Goal: Check status: Check status

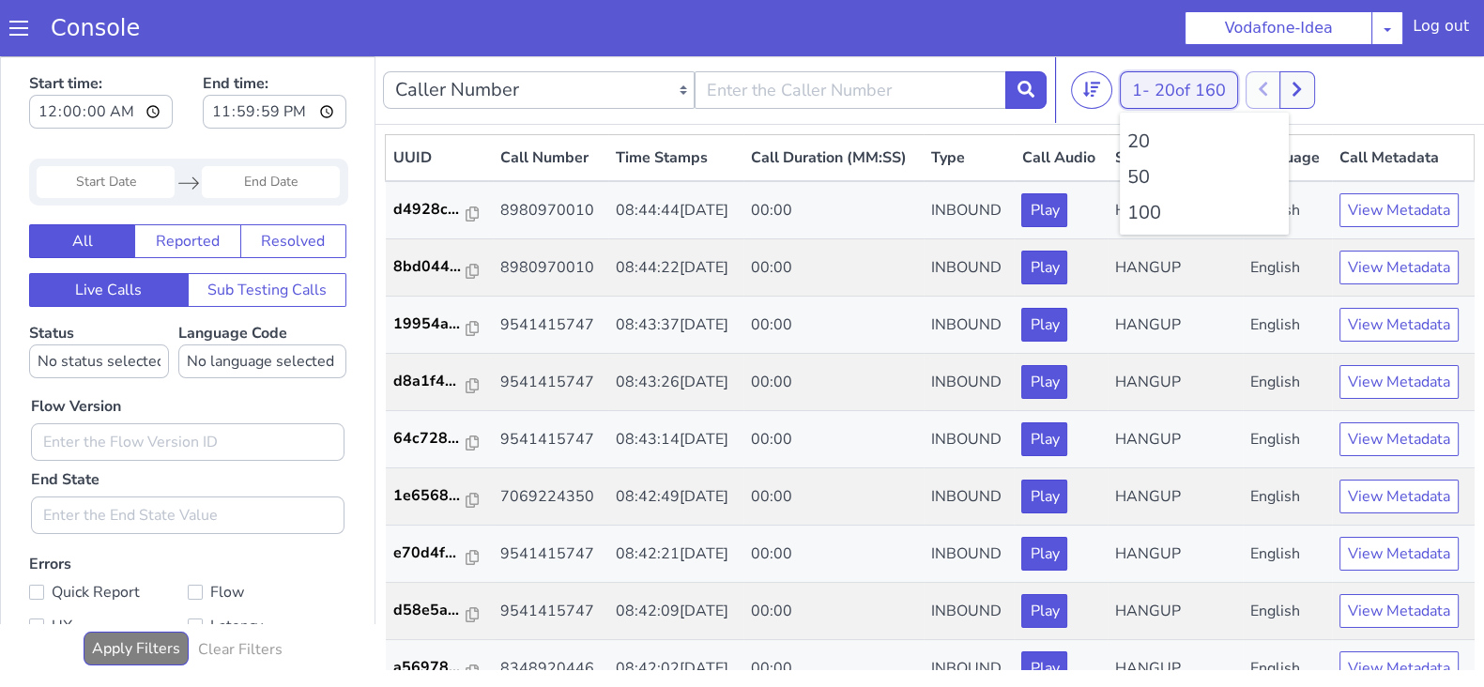
click at [1147, 88] on button "1 - 20 of 160" at bounding box center [1179, 90] width 118 height 38
click at [1156, 212] on li "100" at bounding box center [1204, 213] width 154 height 28
click at [1151, 212] on li "100" at bounding box center [1204, 213] width 154 height 28
click at [1152, 212] on li "100" at bounding box center [1204, 213] width 154 height 28
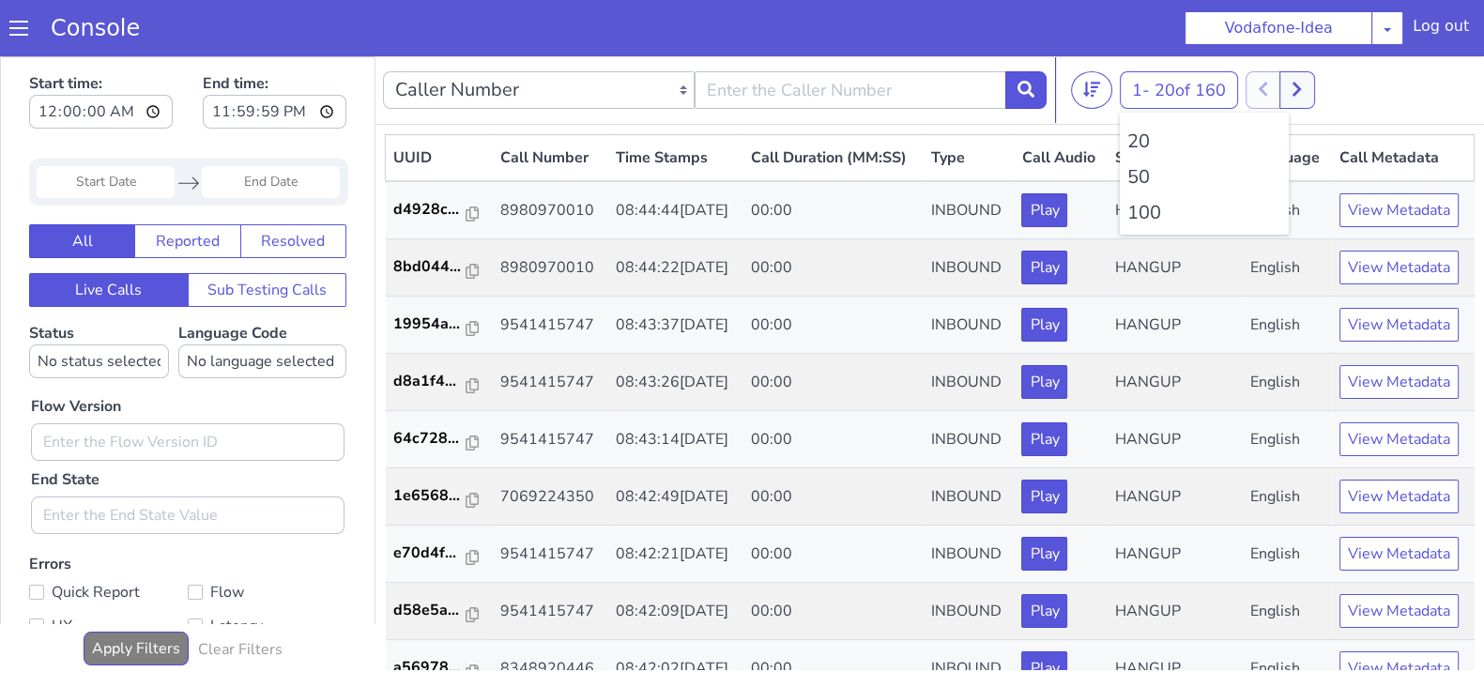
click at [1152, 212] on li "100" at bounding box center [1204, 213] width 154 height 28
click at [1306, 96] on button at bounding box center [1296, 90] width 35 height 38
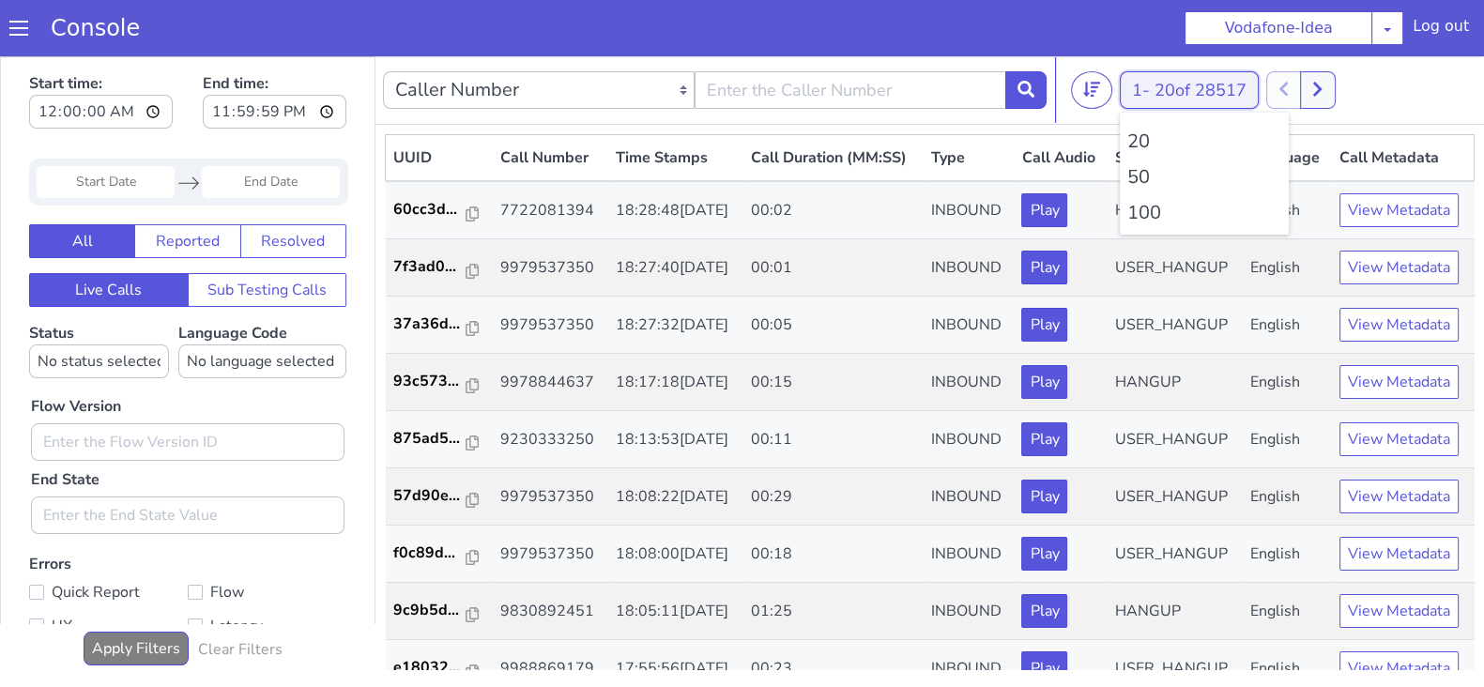
click at [1151, 88] on button "1 - 20 of 28517" at bounding box center [1189, 90] width 139 height 38
click at [1141, 214] on li "100" at bounding box center [1204, 213] width 154 height 28
click at [1326, 90] on button at bounding box center [1327, 90] width 35 height 38
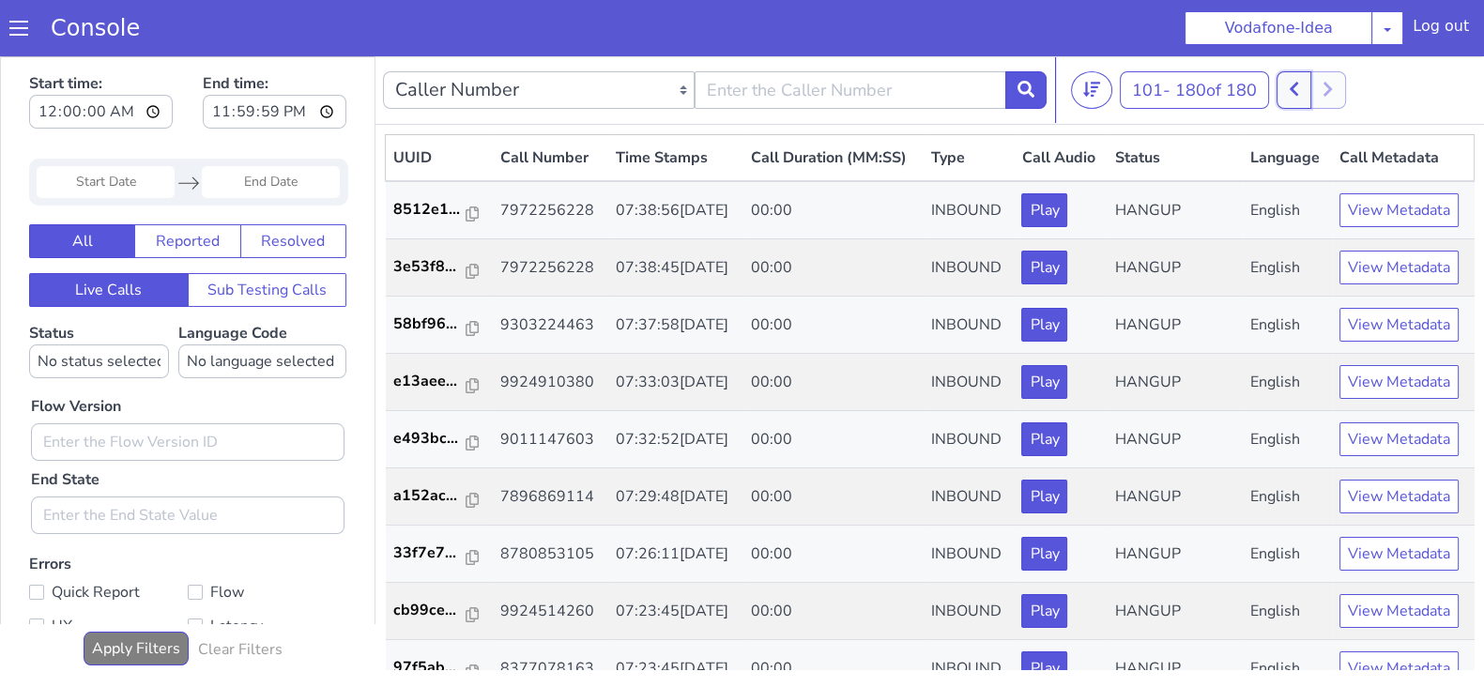
click at [1309, 88] on button at bounding box center [1294, 90] width 35 height 38
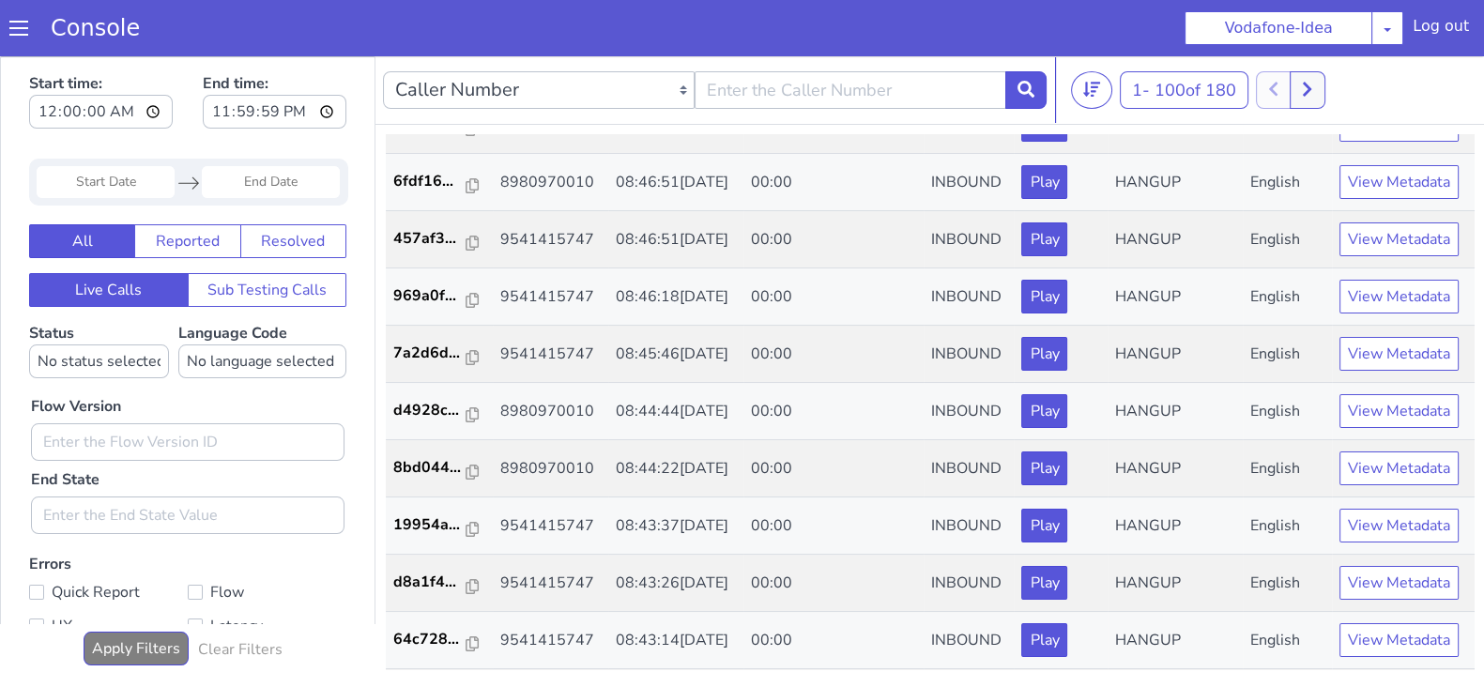
scroll to position [542, 0]
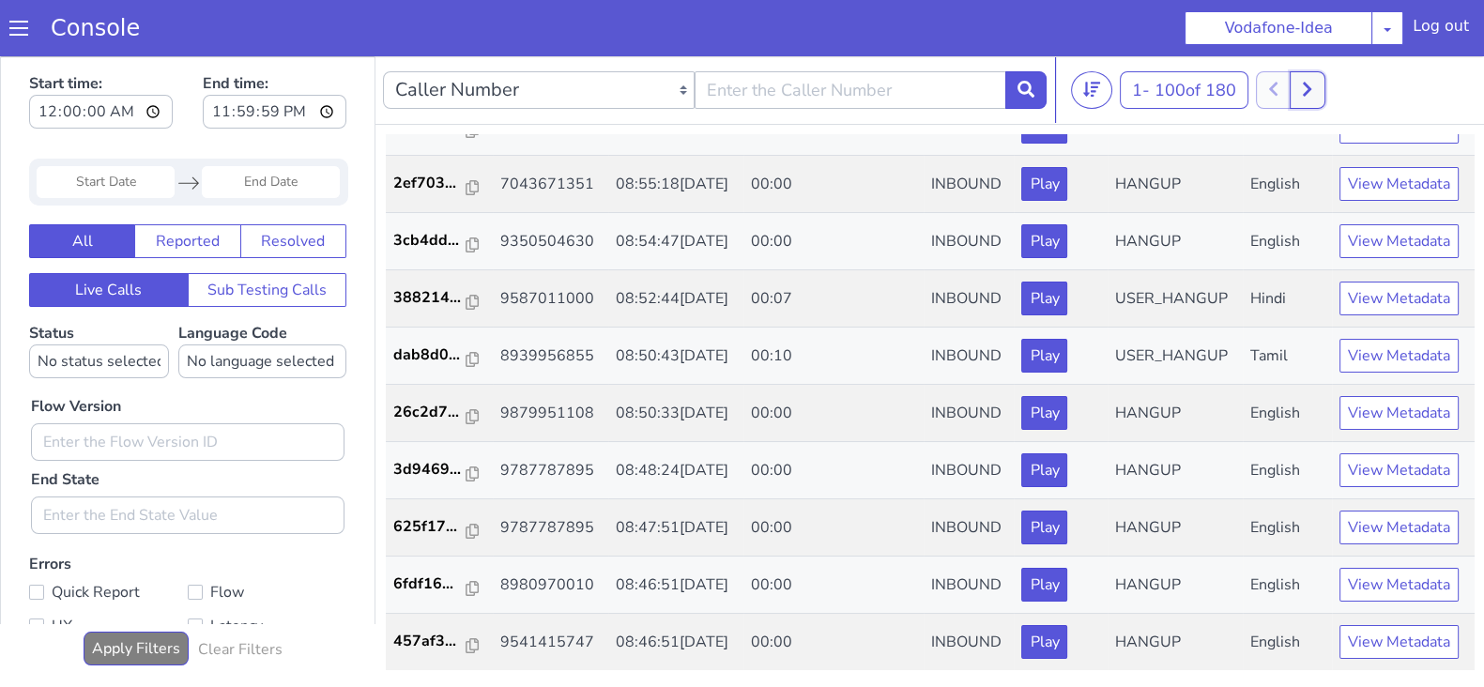
click at [1309, 81] on icon at bounding box center [1307, 89] width 10 height 17
